Goal: Information Seeking & Learning: Learn about a topic

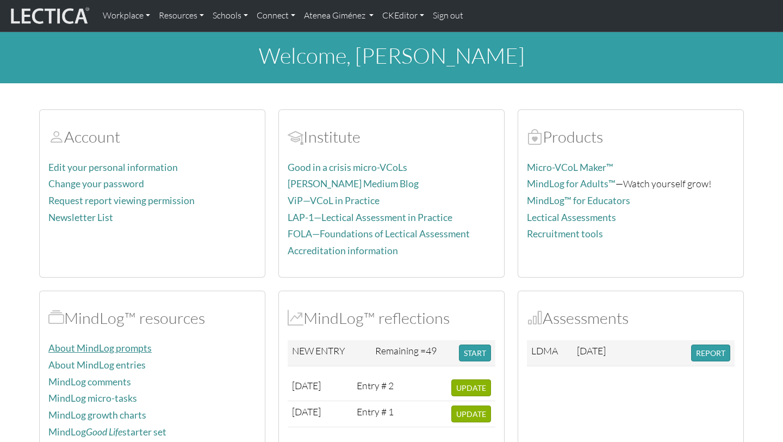
click at [100, 351] on link "About MindLog prompts" at bounding box center [99, 347] width 103 height 11
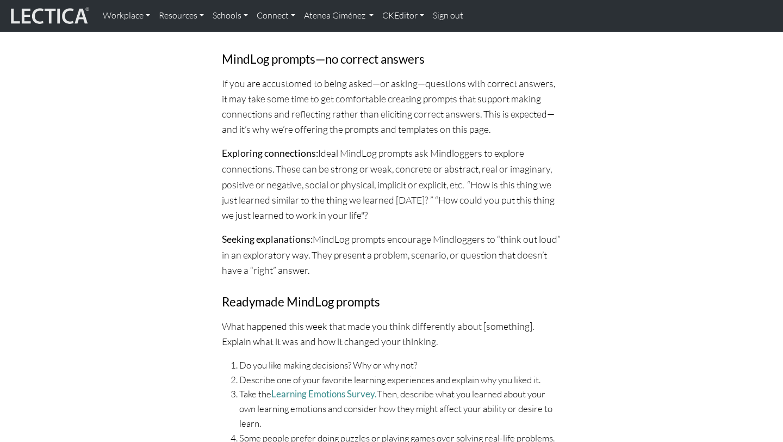
scroll to position [826, 0]
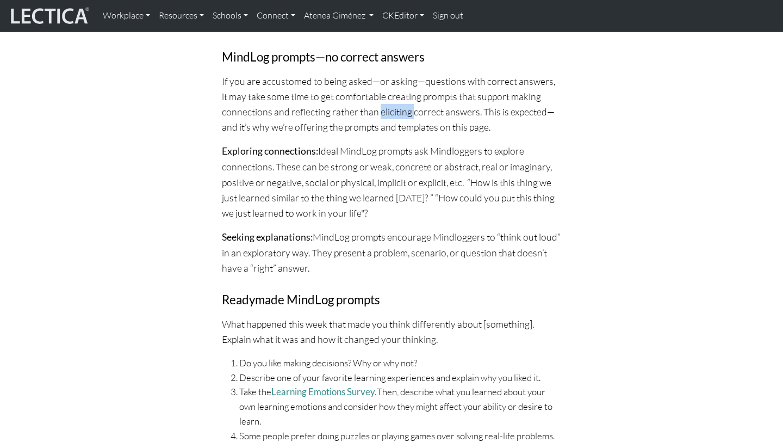
drag, startPoint x: 411, startPoint y: 114, endPoint x: 377, endPoint y: 108, distance: 34.2
click at [378, 110] on p "If you are accustomed to being asked—or asking—questions with correct answers, …" at bounding box center [391, 103] width 339 height 61
click at [447, 108] on p "If you are accustomed to being asked—or asking—questions with correct answers, …" at bounding box center [391, 103] width 339 height 61
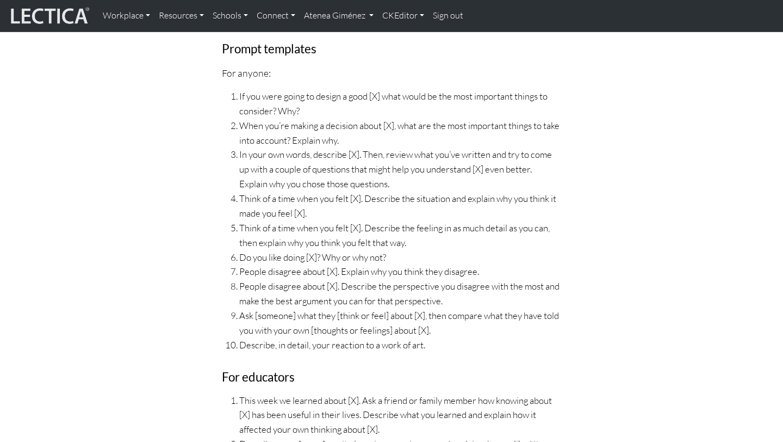
scroll to position [1543, 0]
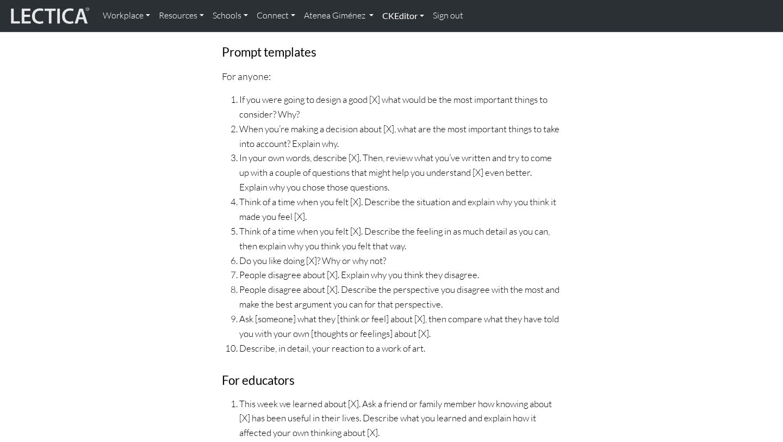
click at [388, 18] on link "CKEditor" at bounding box center [403, 15] width 51 height 23
click at [394, 43] on link "Edit" at bounding box center [398, 40] width 22 height 14
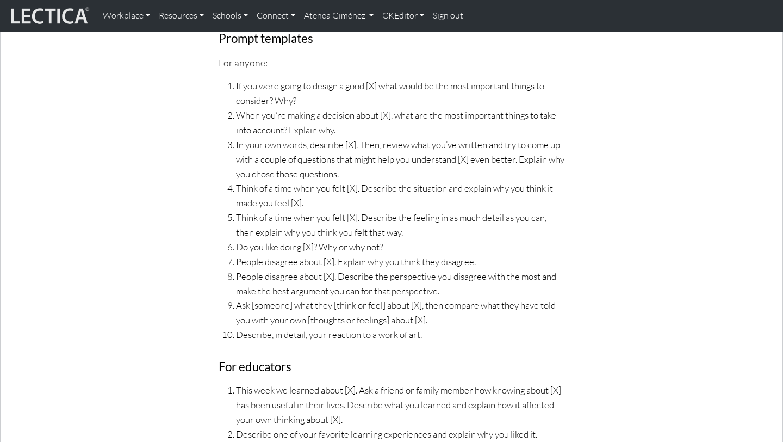
scroll to position [1732, 0]
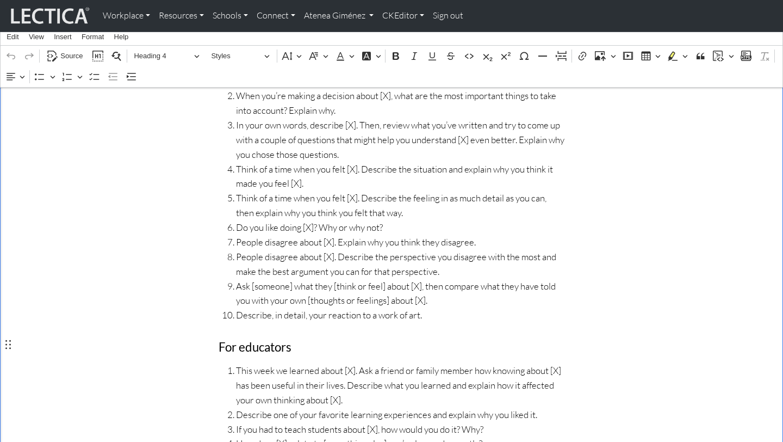
click at [253, 346] on h4 "For educators" at bounding box center [392, 347] width 346 height 15
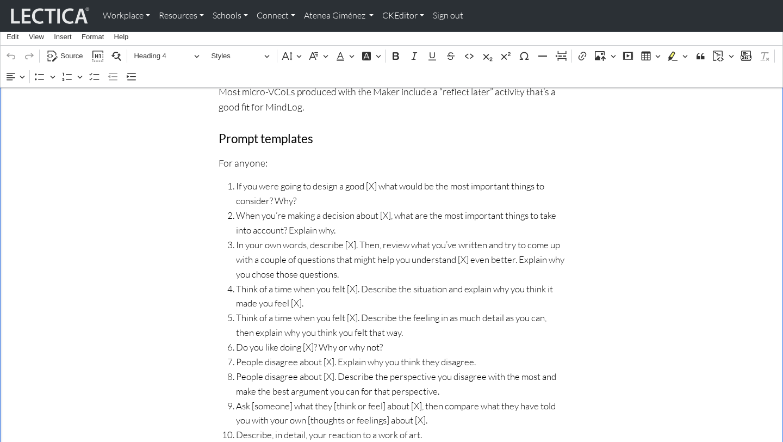
scroll to position [1612, 0]
drag, startPoint x: 268, startPoint y: 162, endPoint x: 218, endPoint y: 164, distance: 50.1
click at [187, 61] on span "Paragraph" at bounding box center [162, 55] width 57 height 13
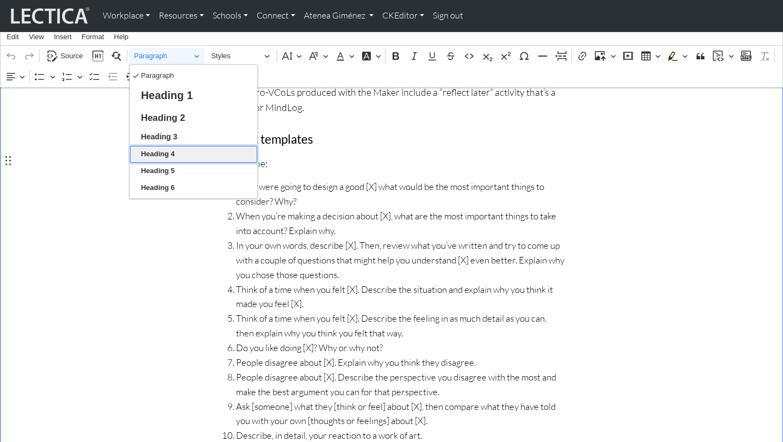
click at [179, 155] on button "Heading 4" at bounding box center [193, 154] width 127 height 17
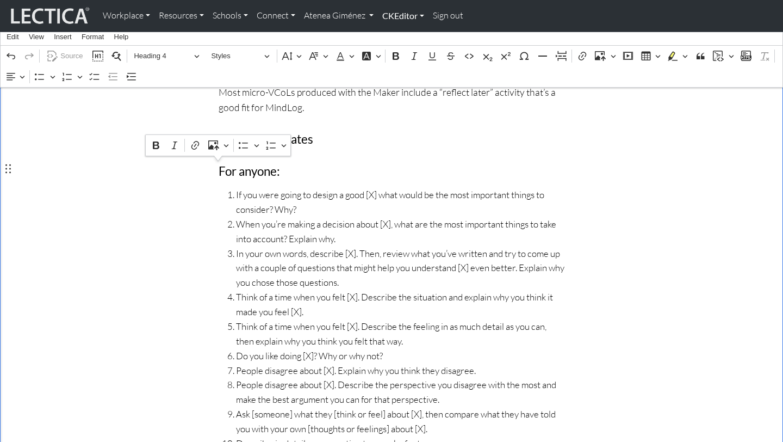
click at [402, 13] on link "CKEditor" at bounding box center [403, 15] width 51 height 23
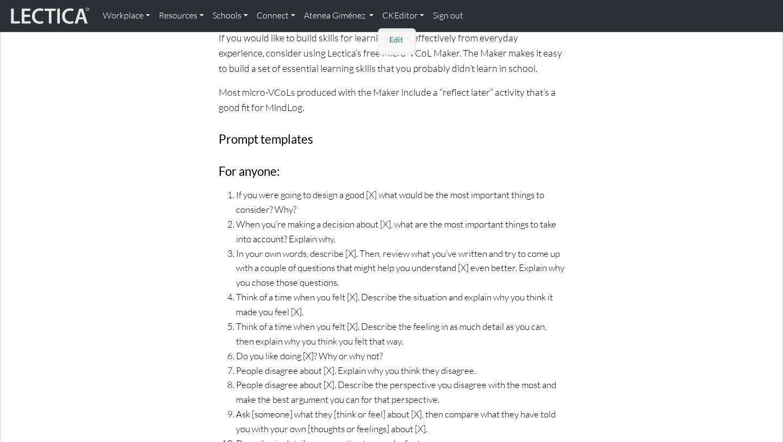
click at [395, 41] on link "Edit" at bounding box center [398, 40] width 22 height 14
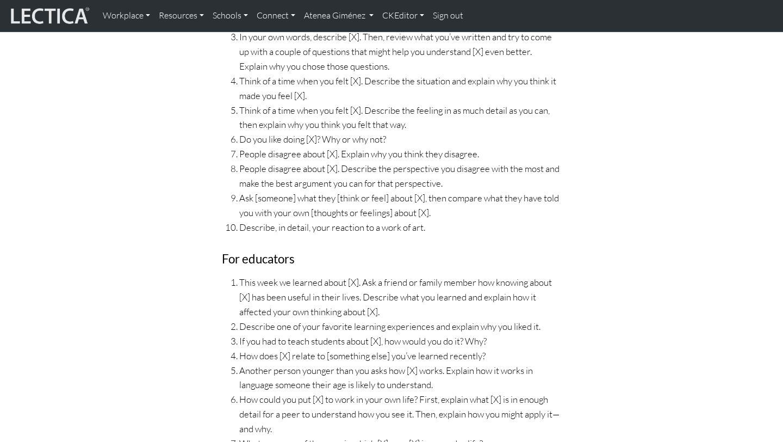
scroll to position [1675, 0]
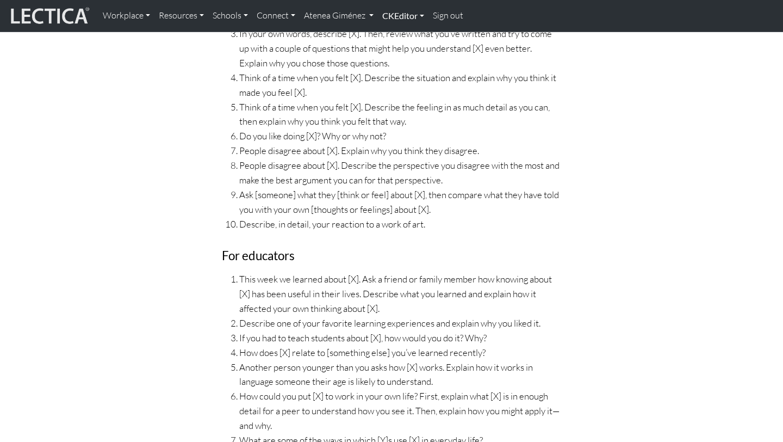
click at [404, 17] on link "CKEditor" at bounding box center [403, 15] width 51 height 23
click at [399, 42] on link "Edit" at bounding box center [398, 40] width 22 height 14
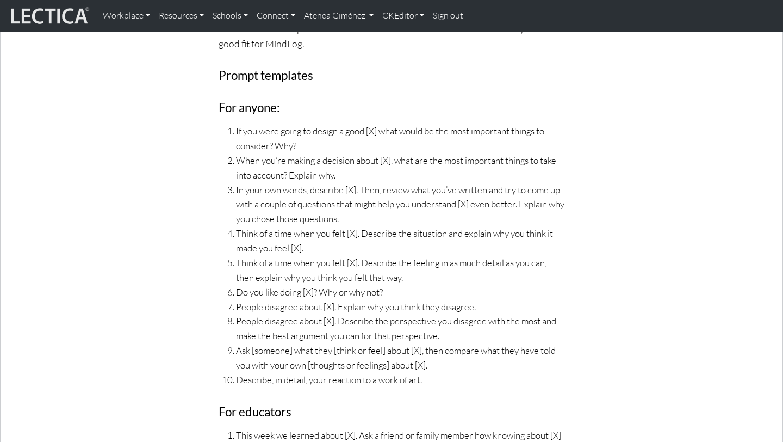
scroll to position [1774, 0]
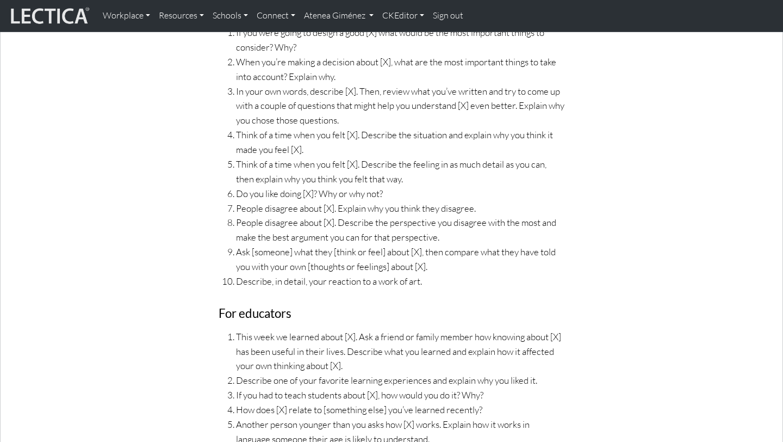
click at [301, 311] on h4 "For educators" at bounding box center [392, 313] width 346 height 15
click at [392, 16] on link "CKEditor" at bounding box center [403, 15] width 51 height 23
click at [393, 51] on ul "Edit" at bounding box center [397, 41] width 38 height 27
click at [396, 16] on link "CKEditor" at bounding box center [403, 15] width 51 height 23
click at [397, 39] on link "Edit" at bounding box center [398, 40] width 22 height 14
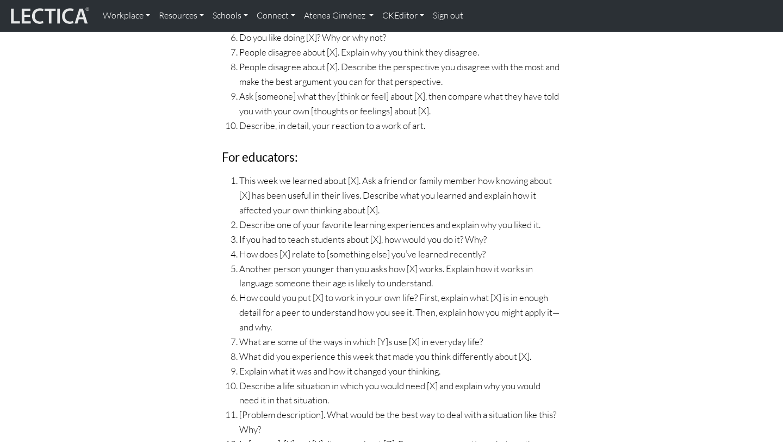
scroll to position [1675, 0]
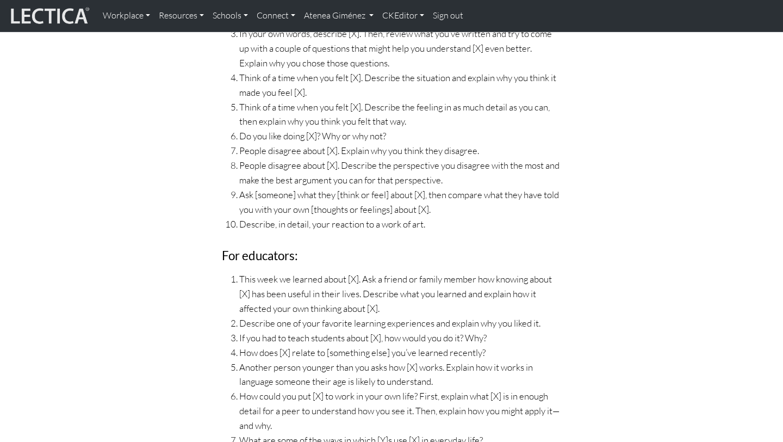
click at [334, 205] on li "Ask [someone] what they [think or feel] about [X], then compare what they have …" at bounding box center [400, 202] width 322 height 29
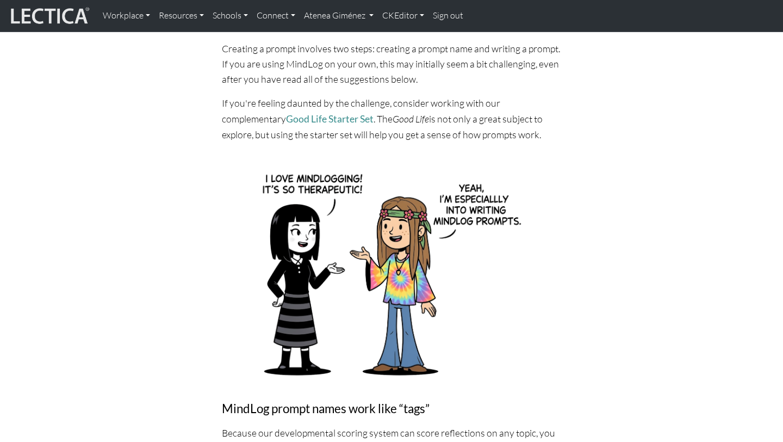
scroll to position [0, 0]
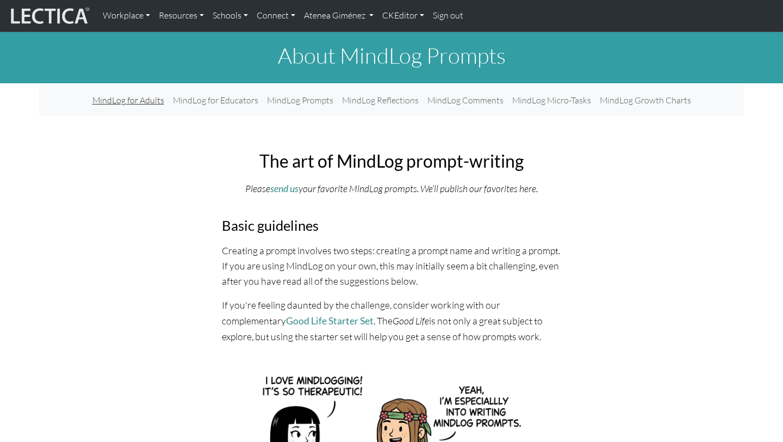
click at [158, 101] on link "MindLog for Adults" at bounding box center [128, 100] width 80 height 22
click at [143, 98] on link "MindLog for Adults" at bounding box center [128, 100] width 80 height 22
click at [236, 99] on link "MindLog for Educators" at bounding box center [216, 100] width 94 height 22
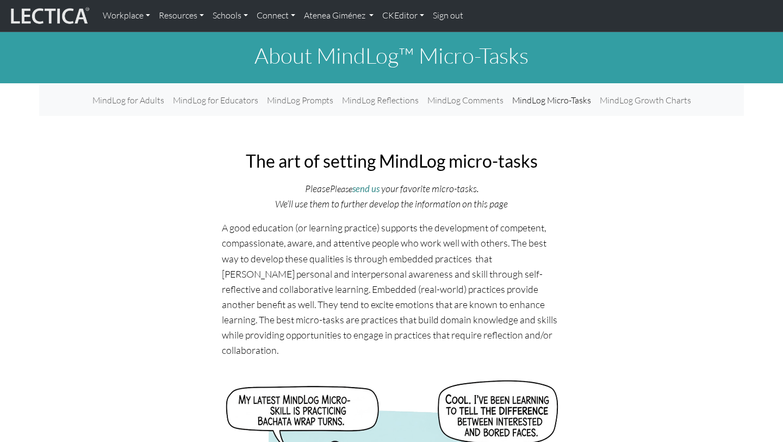
scroll to position [572, 0]
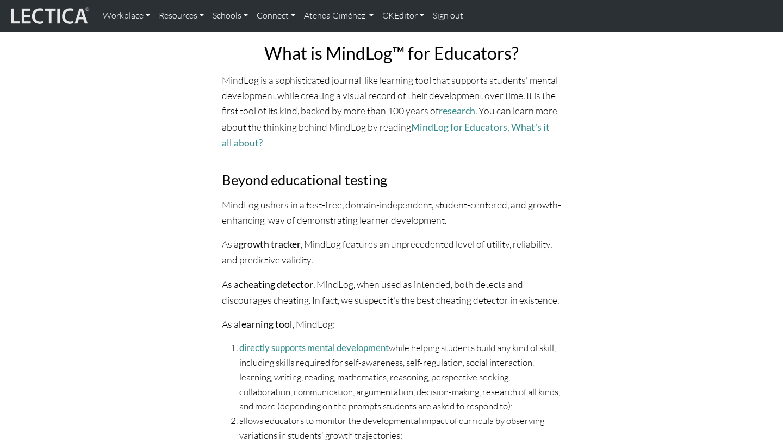
scroll to position [328, 0]
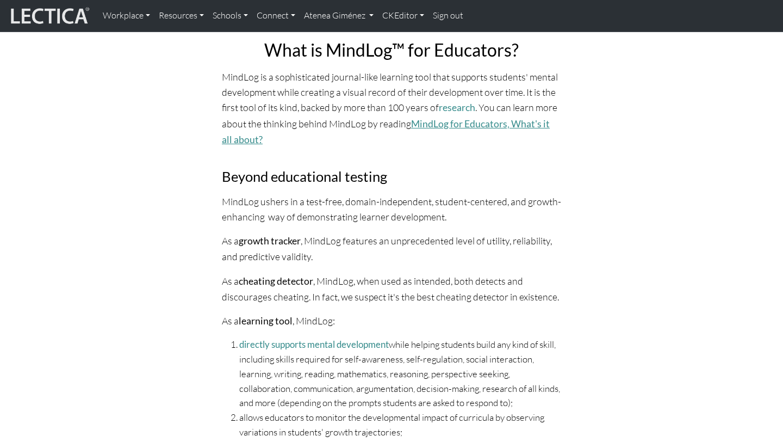
click at [431, 126] on link "MindLog for Educators‚ What's it all about?" at bounding box center [386, 131] width 328 height 27
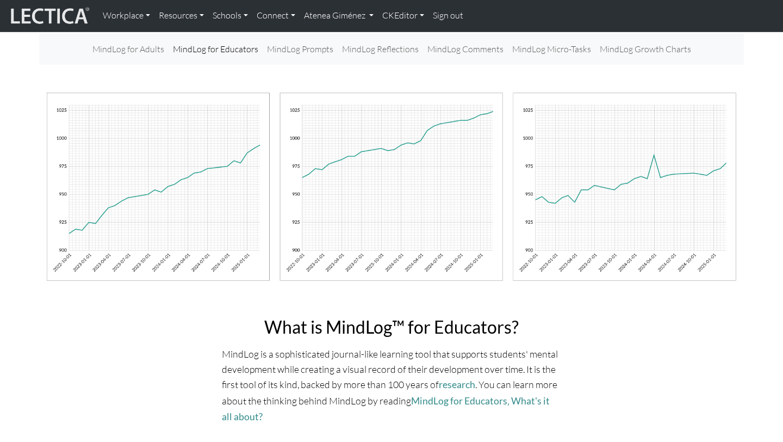
scroll to position [0, 0]
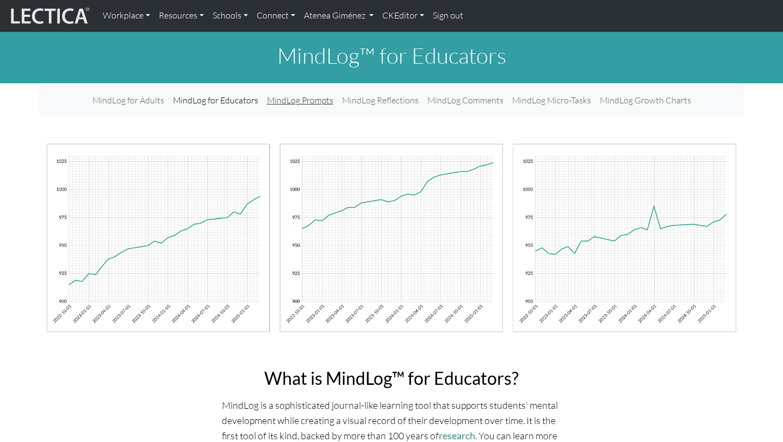
click at [276, 105] on link "MindLog Prompts" at bounding box center [300, 100] width 75 height 22
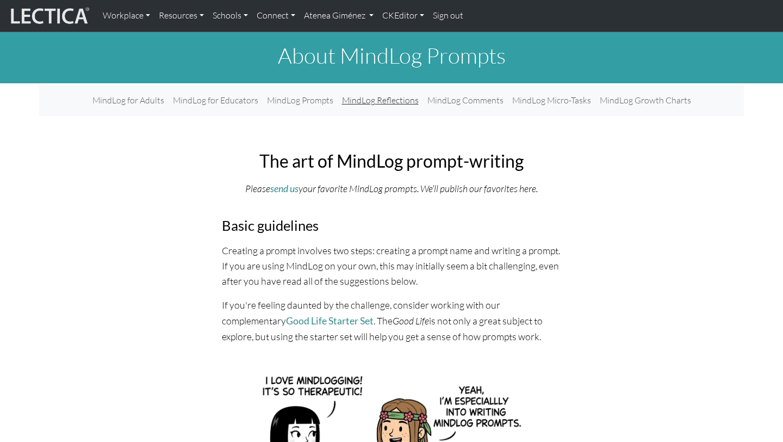
click at [371, 100] on link "MindLog Reflections" at bounding box center [380, 100] width 85 height 22
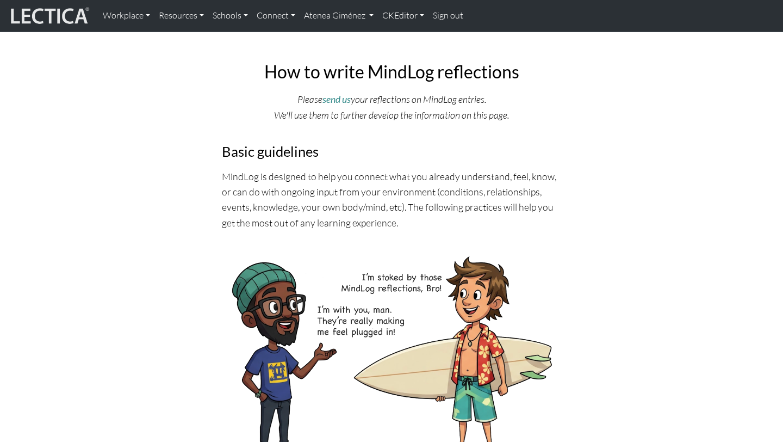
scroll to position [94, 0]
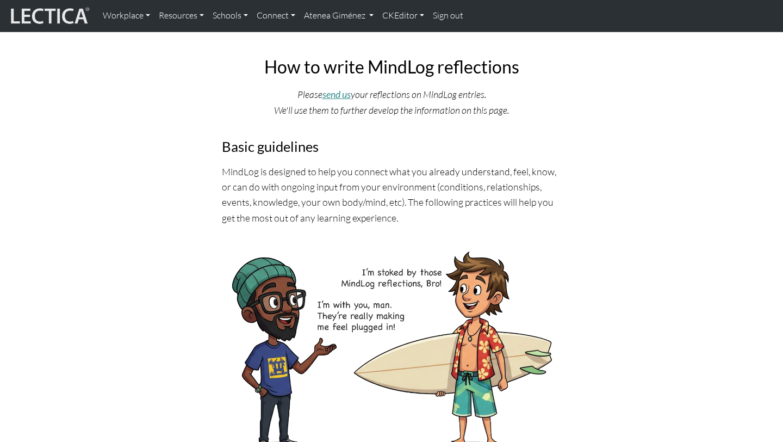
click at [344, 93] on icon "send us" at bounding box center [337, 94] width 28 height 11
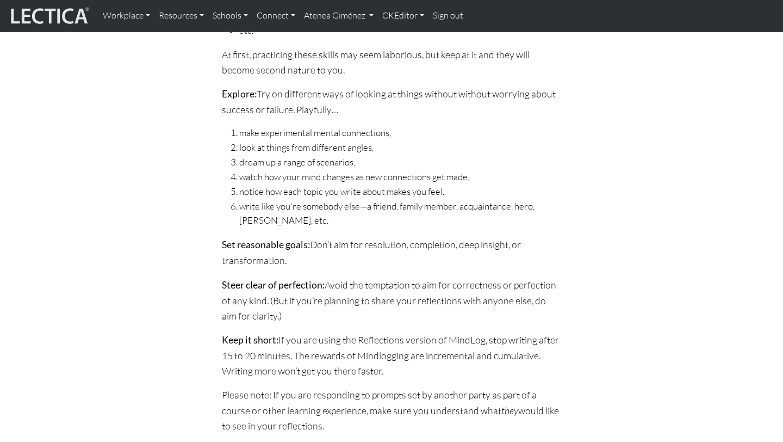
scroll to position [989, 0]
click at [406, 23] on link "CKEditor" at bounding box center [403, 15] width 51 height 23
click at [397, 40] on link "Edit" at bounding box center [398, 40] width 22 height 14
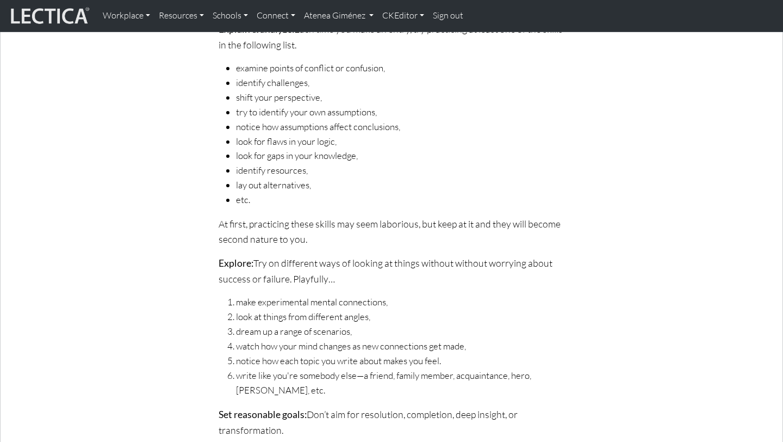
scroll to position [1087, 0]
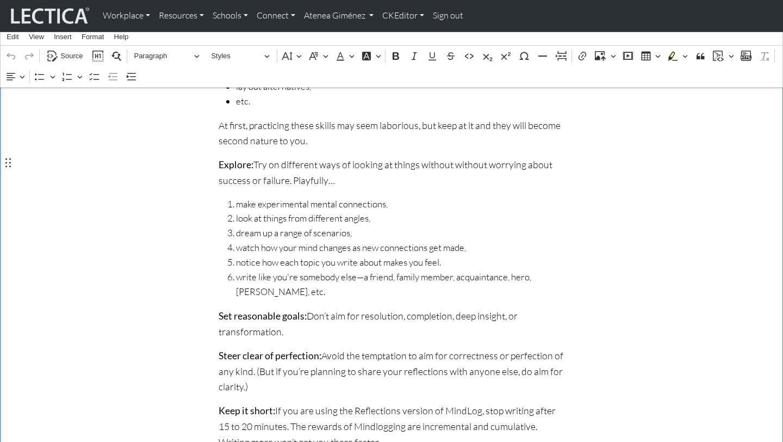
click at [452, 162] on p "Explore: Try on different ways of looking at things without without worrying ab…" at bounding box center [392, 172] width 346 height 31
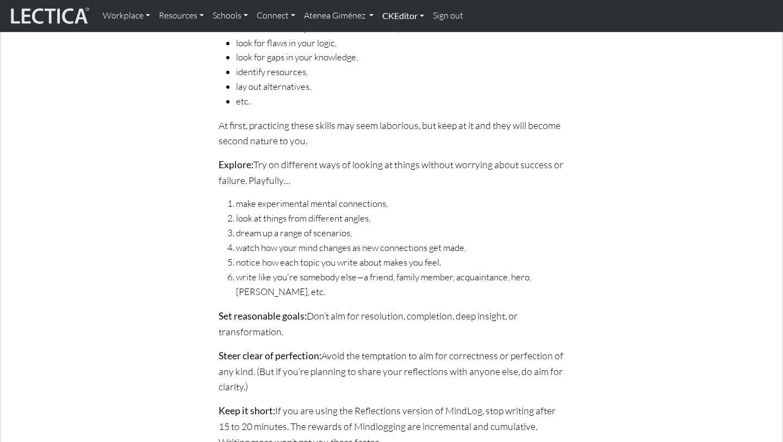
click at [409, 23] on link "CKEditor" at bounding box center [403, 15] width 51 height 23
click at [406, 41] on link "Edit" at bounding box center [398, 40] width 22 height 14
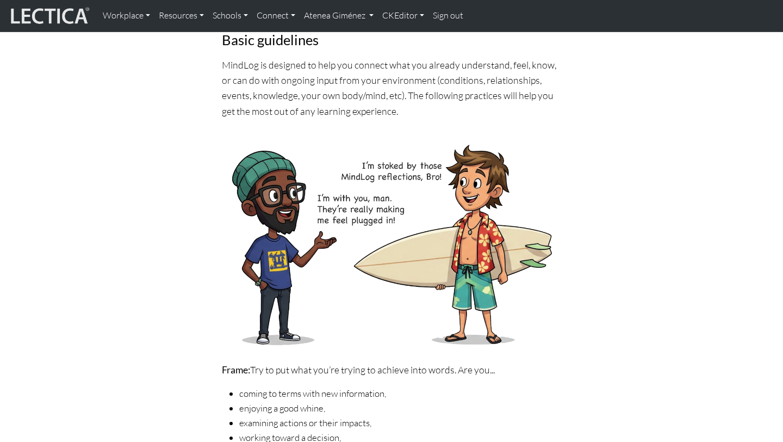
scroll to position [0, 0]
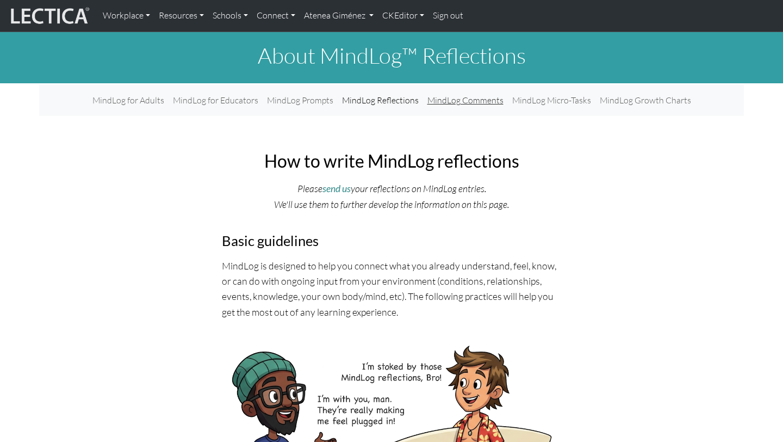
click at [453, 101] on link "MindLog Comments" at bounding box center [465, 100] width 85 height 22
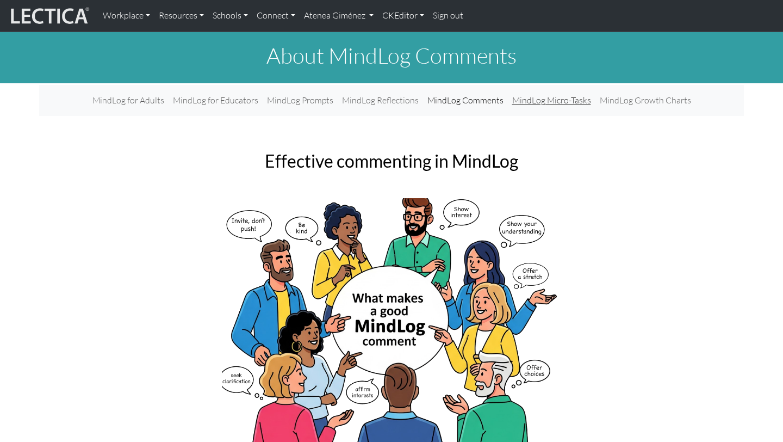
click at [535, 100] on link "MindLog Micro-Tasks" at bounding box center [552, 100] width 88 height 22
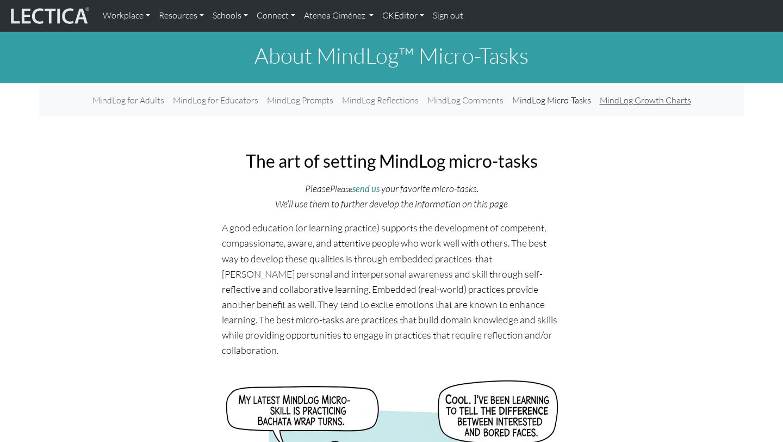
click at [641, 98] on link "MindLog Growth Charts" at bounding box center [646, 100] width 100 height 22
